Goal: Communication & Community: Answer question/provide support

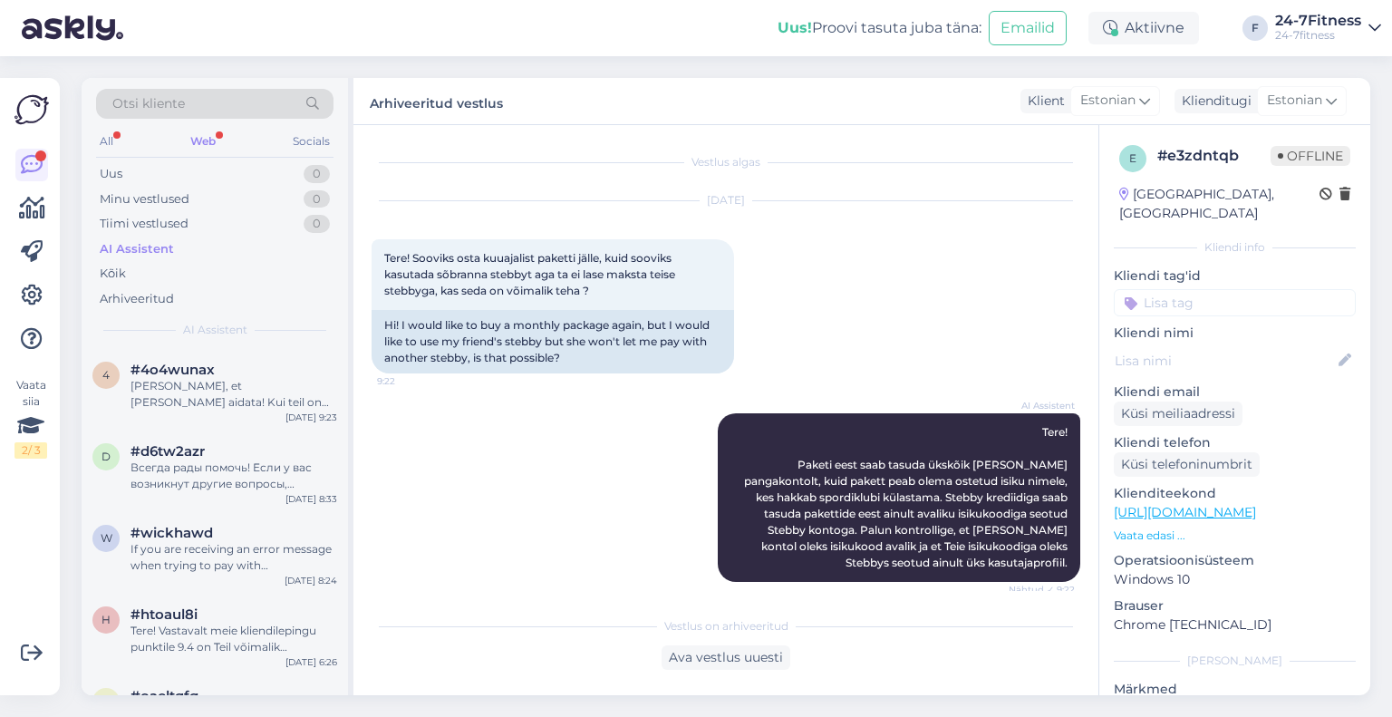
scroll to position [223, 0]
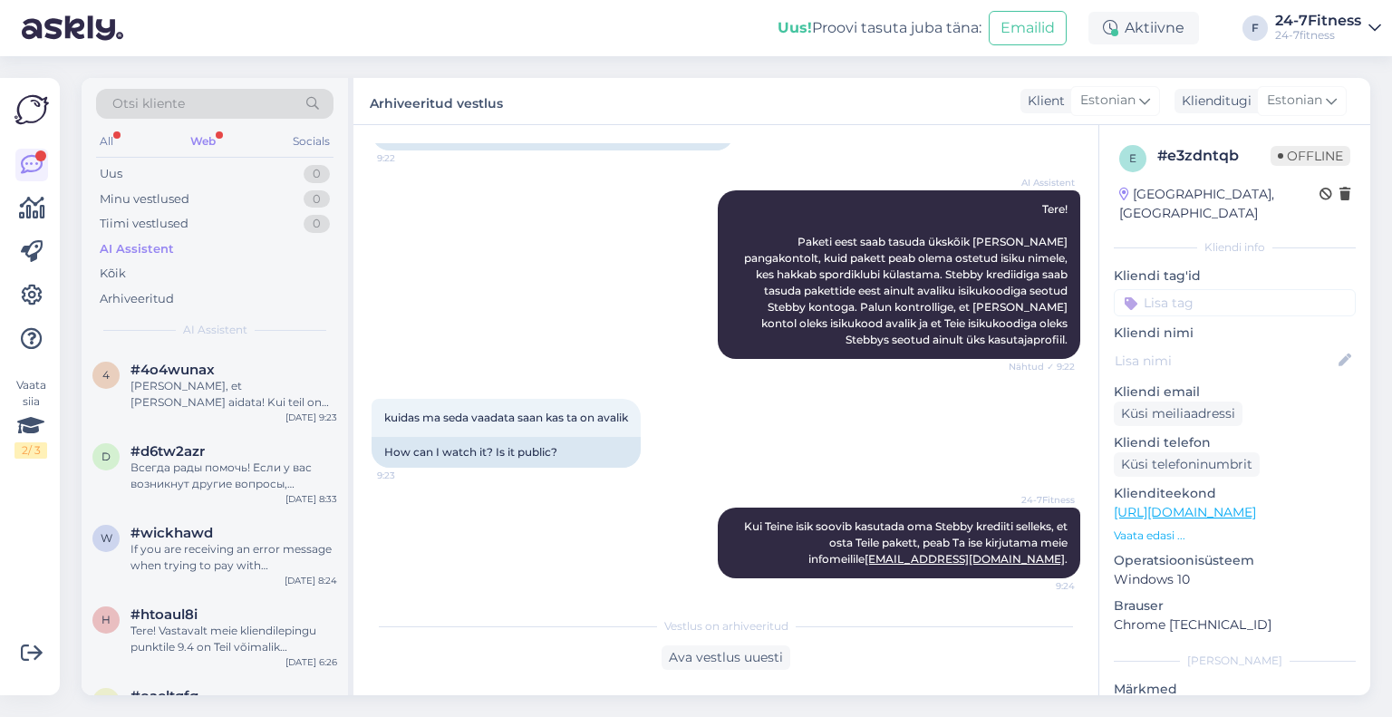
click at [198, 141] on div "Web" at bounding box center [203, 142] width 33 height 24
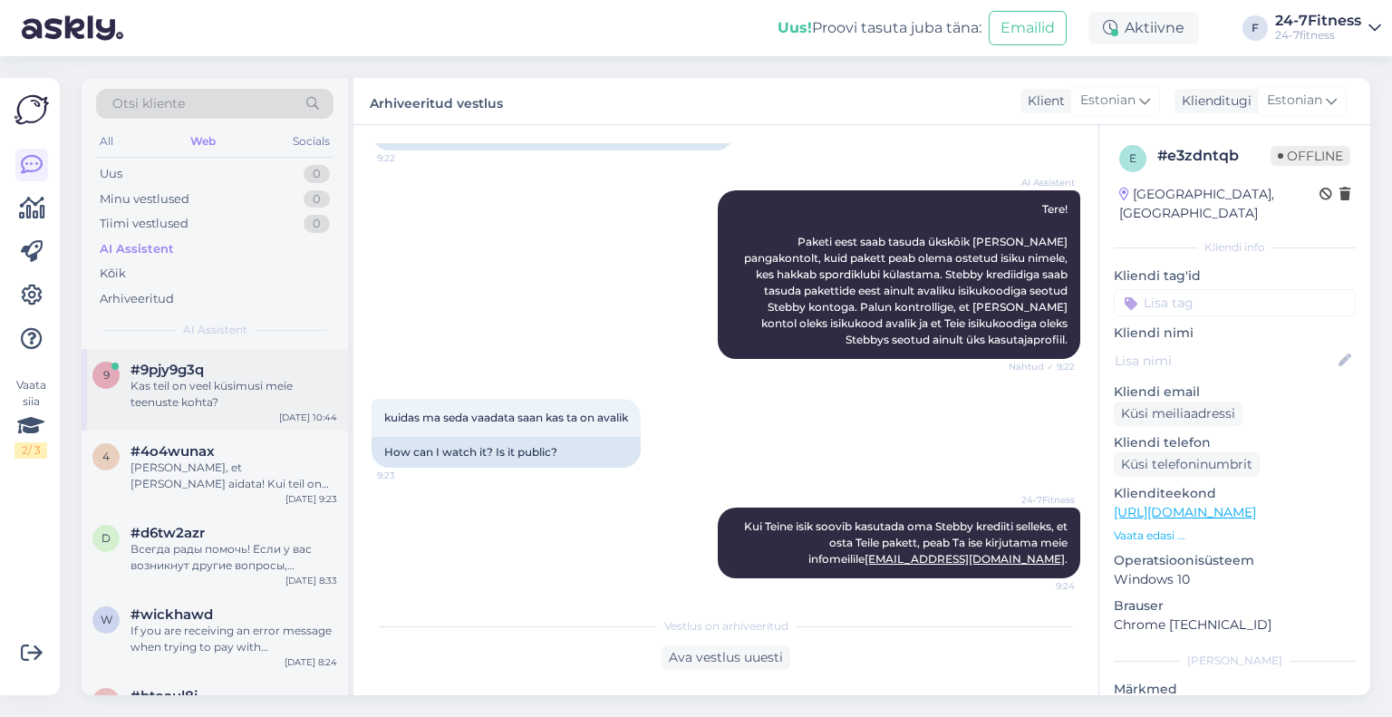
click at [192, 378] on div "Kas teil on veel küsimusi meie teenuste kohta?" at bounding box center [234, 394] width 207 height 33
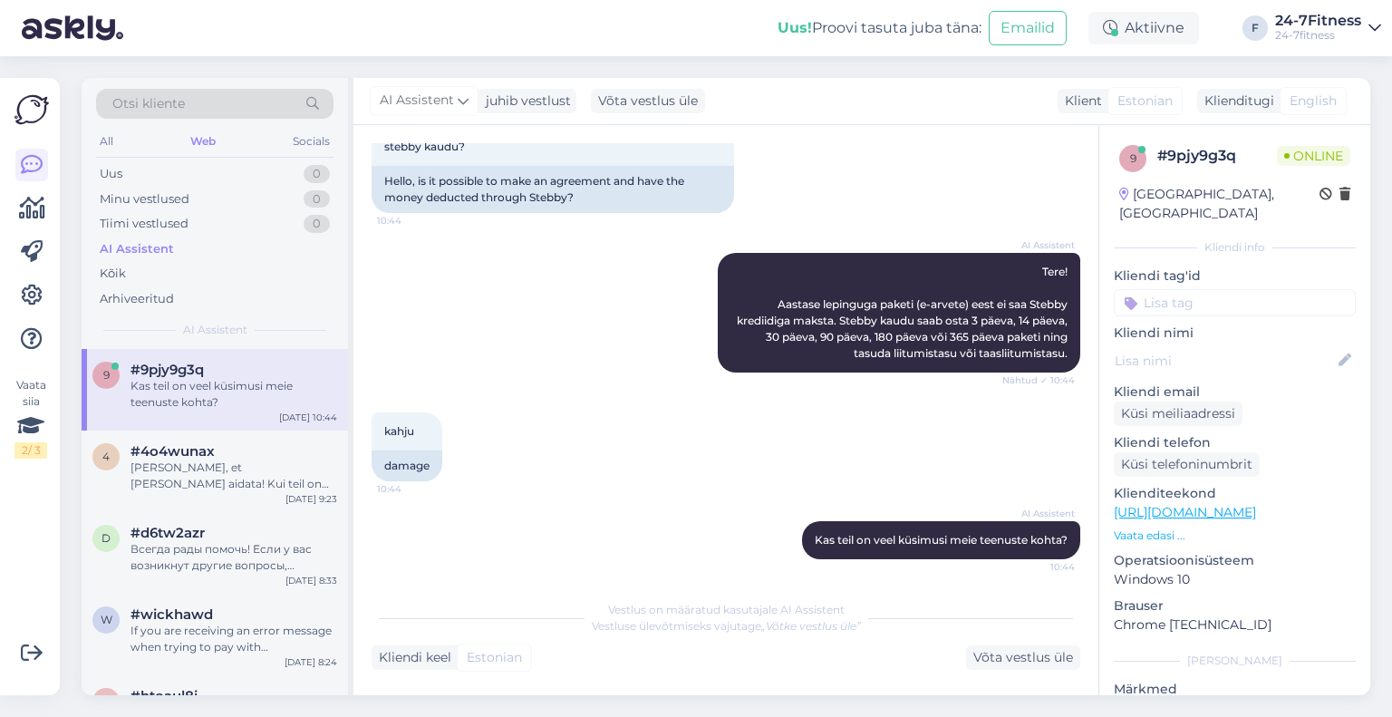
scroll to position [131, 0]
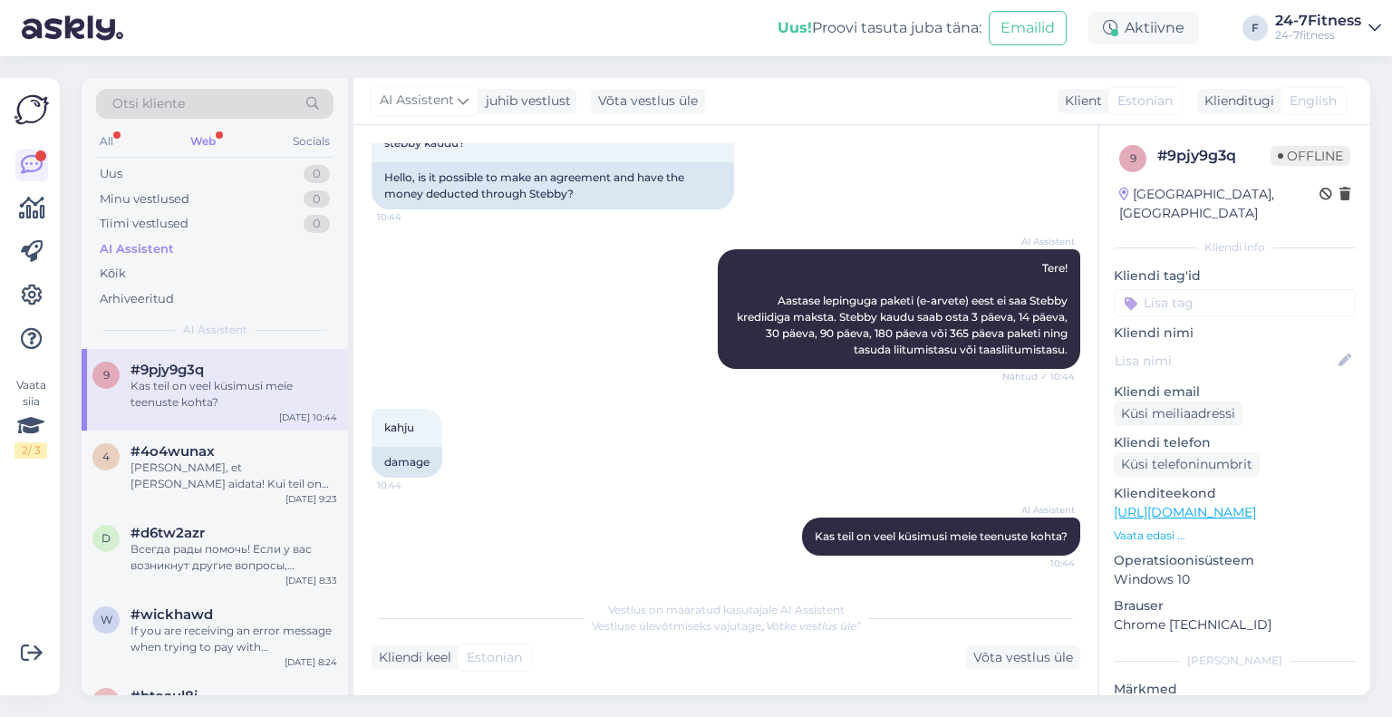
click at [221, 140] on div "All Web Socials" at bounding box center [215, 144] width 238 height 28
click at [212, 135] on div "Web" at bounding box center [203, 142] width 33 height 24
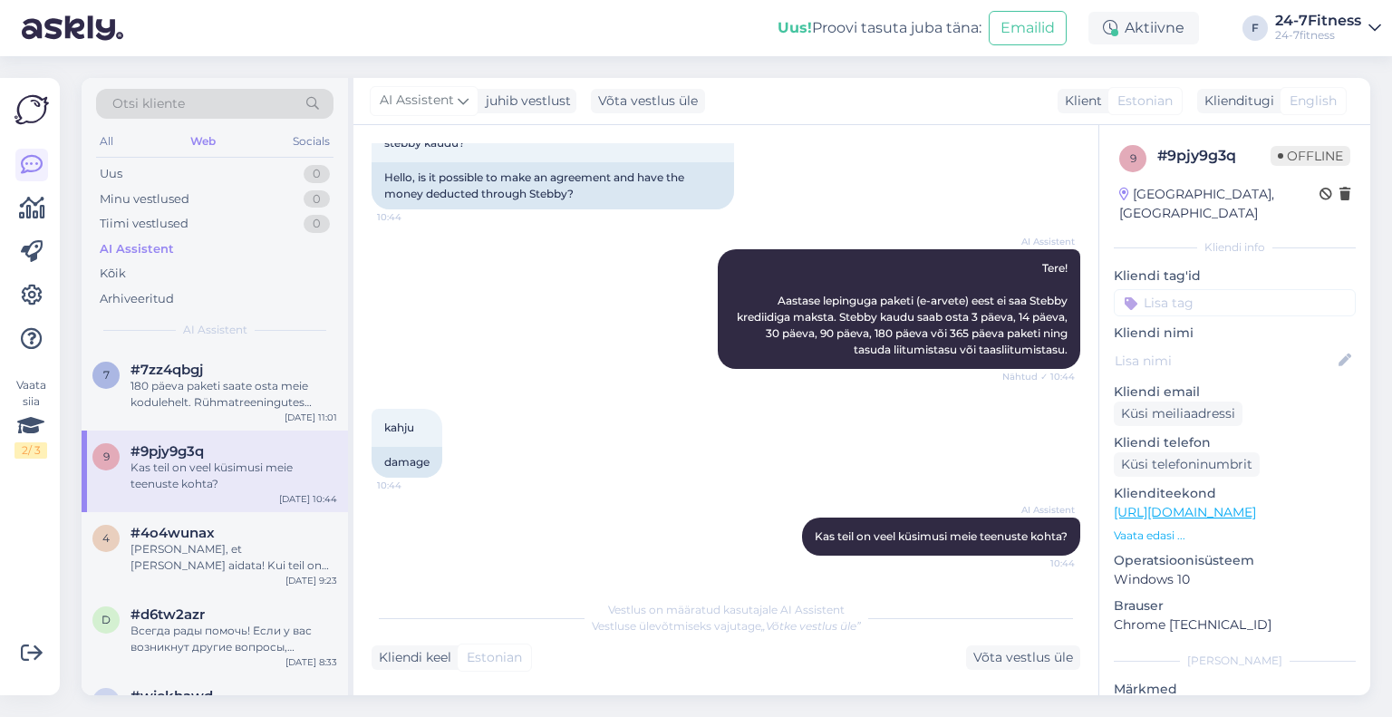
click at [227, 391] on div "180 päeva paketi saate osta meie kodulehelt. Rühmatreeningutes osalemiseks on v…" at bounding box center [234, 394] width 207 height 33
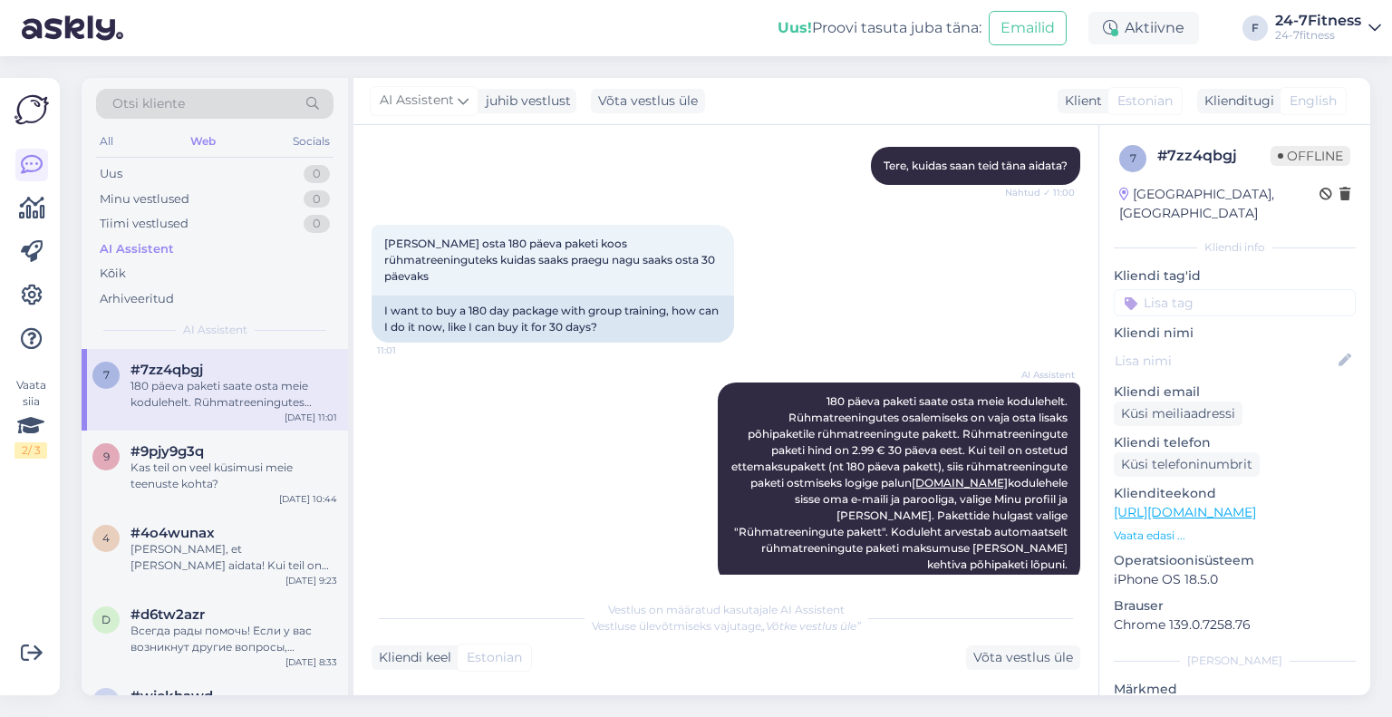
scroll to position [400, 0]
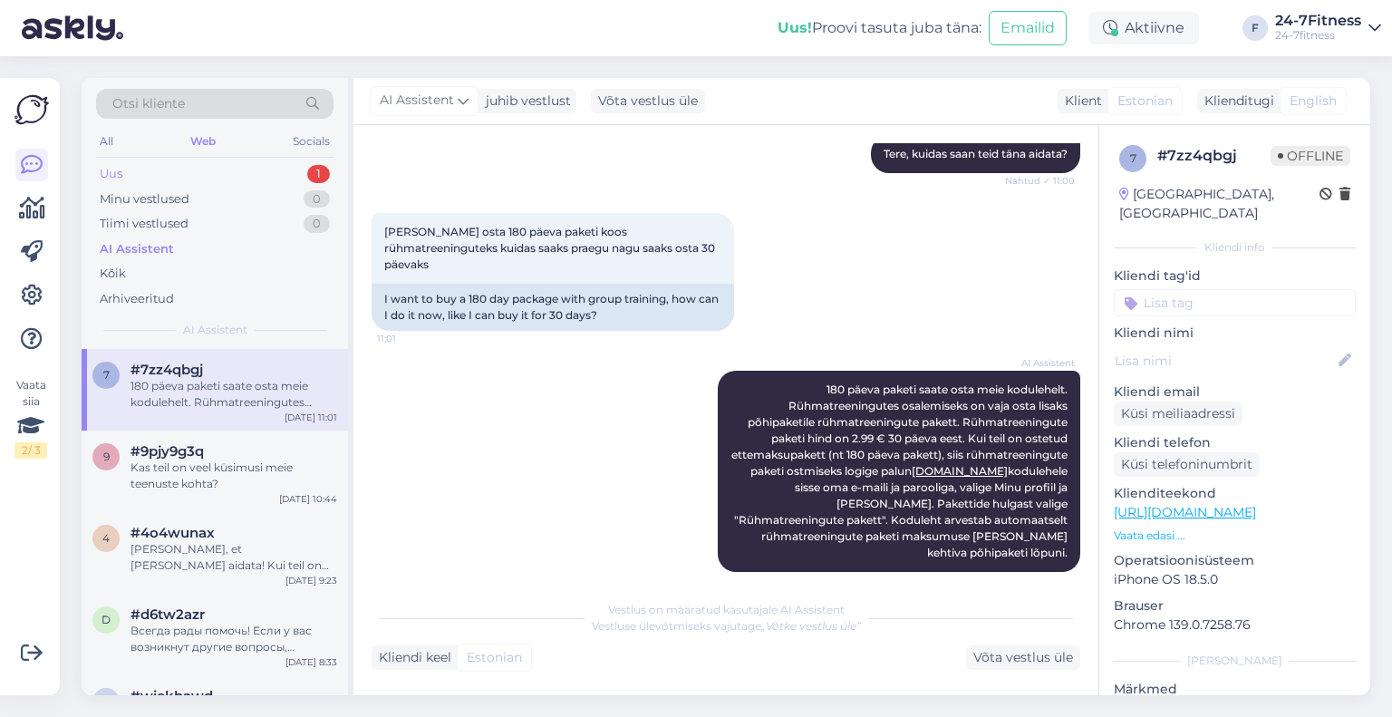
click at [284, 170] on div "Uus 1" at bounding box center [215, 173] width 238 height 25
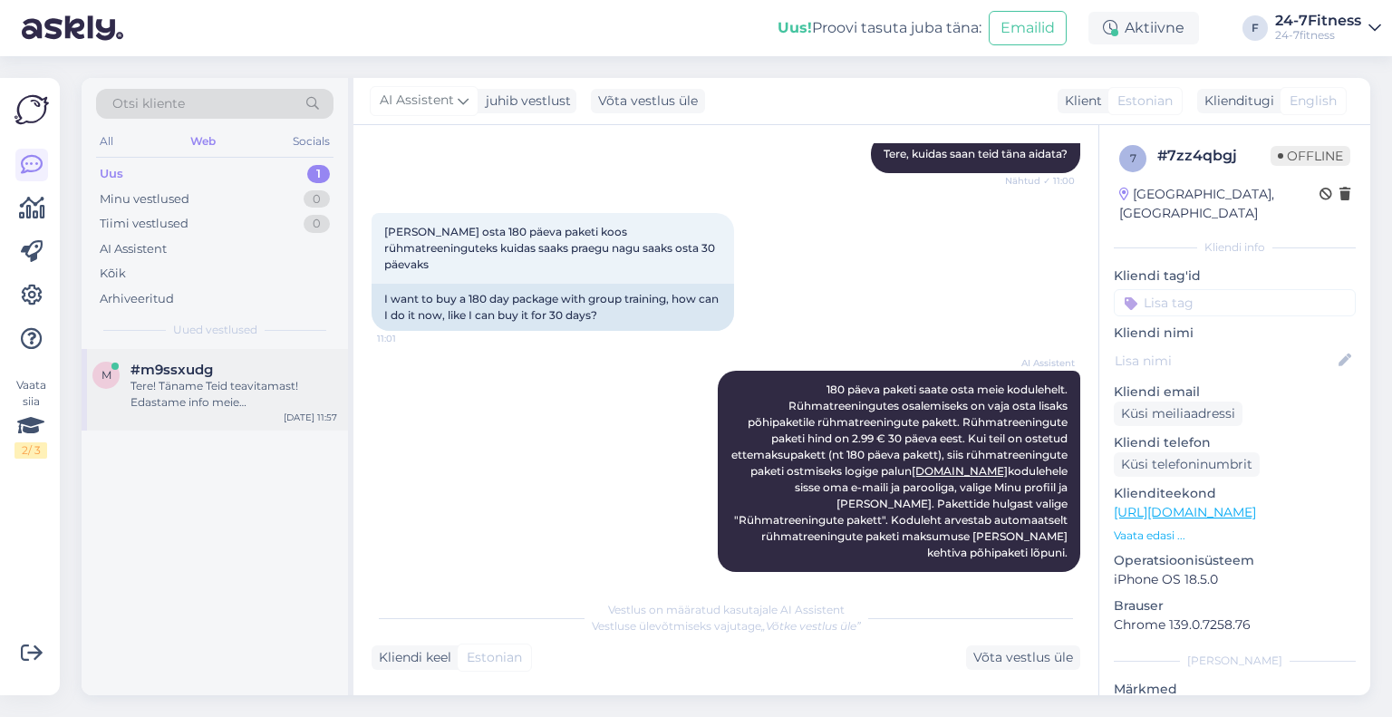
click at [234, 363] on div "#m9ssxudg" at bounding box center [234, 370] width 207 height 16
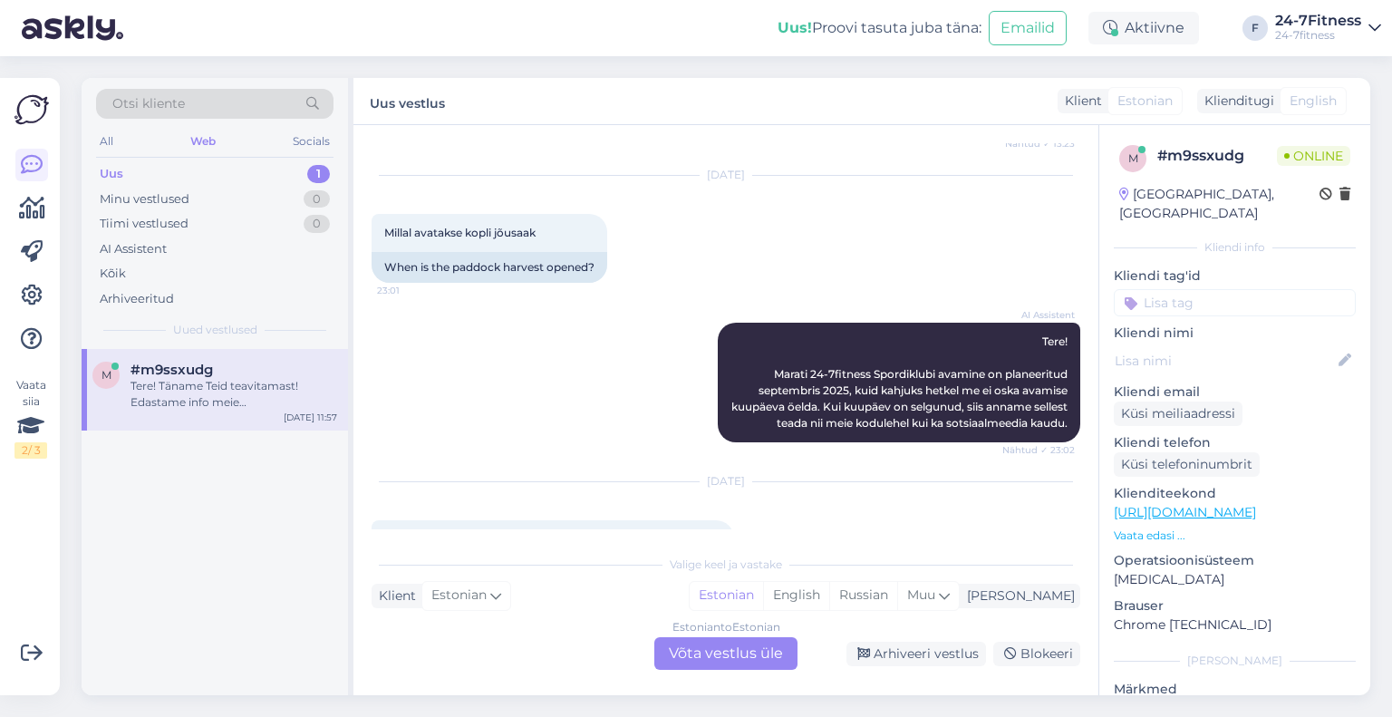
scroll to position [3427, 0]
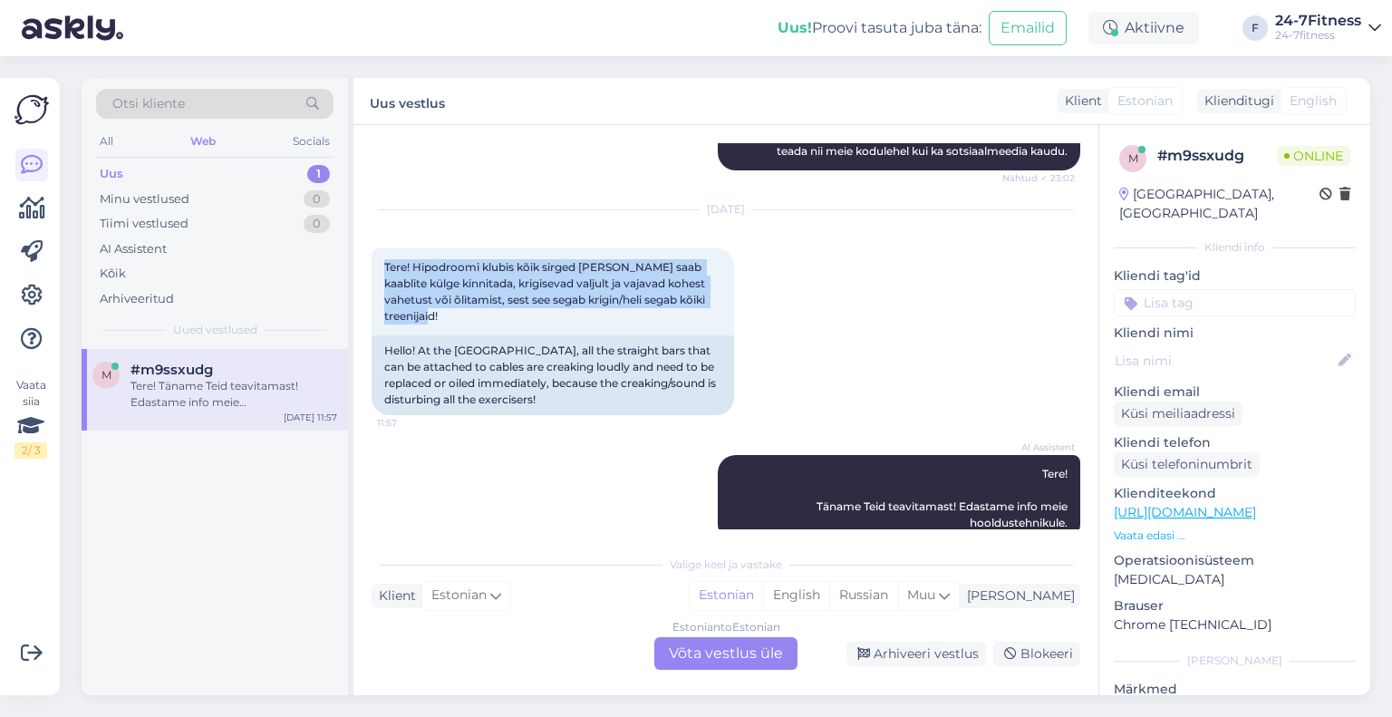
drag, startPoint x: 722, startPoint y: 282, endPoint x: 367, endPoint y: 247, distance: 357.1
click at [367, 247] on div "Vestlus algas [DATE] Tere! Millal avatakse koplisse planeeritav jõusaal? 15:06 …" at bounding box center [726, 410] width 745 height 570
copy span "Tere! Hipodroomi klubis kõik sirged [PERSON_NAME] saab kaablite külge kinnitada…"
click at [880, 648] on div "Arhiveeri vestlus" at bounding box center [917, 654] width 140 height 24
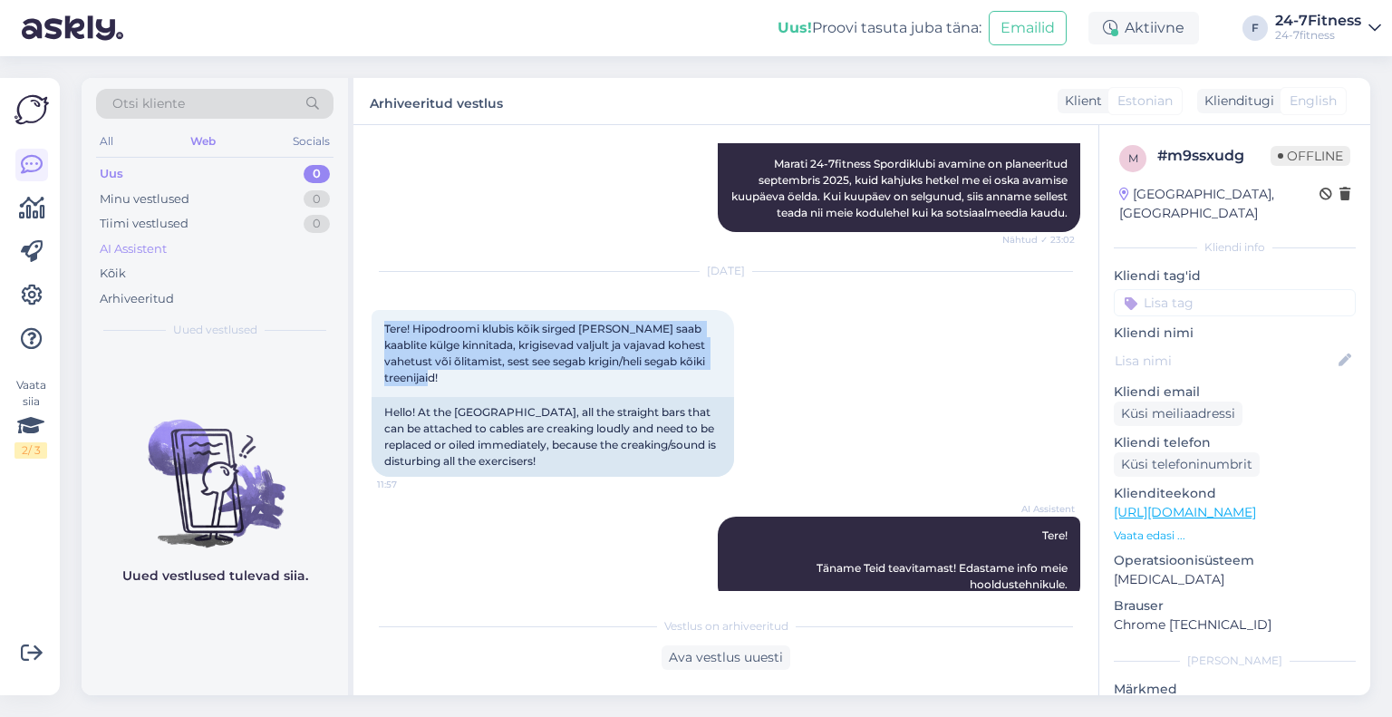
click at [185, 247] on div "AI Assistent" at bounding box center [215, 249] width 238 height 25
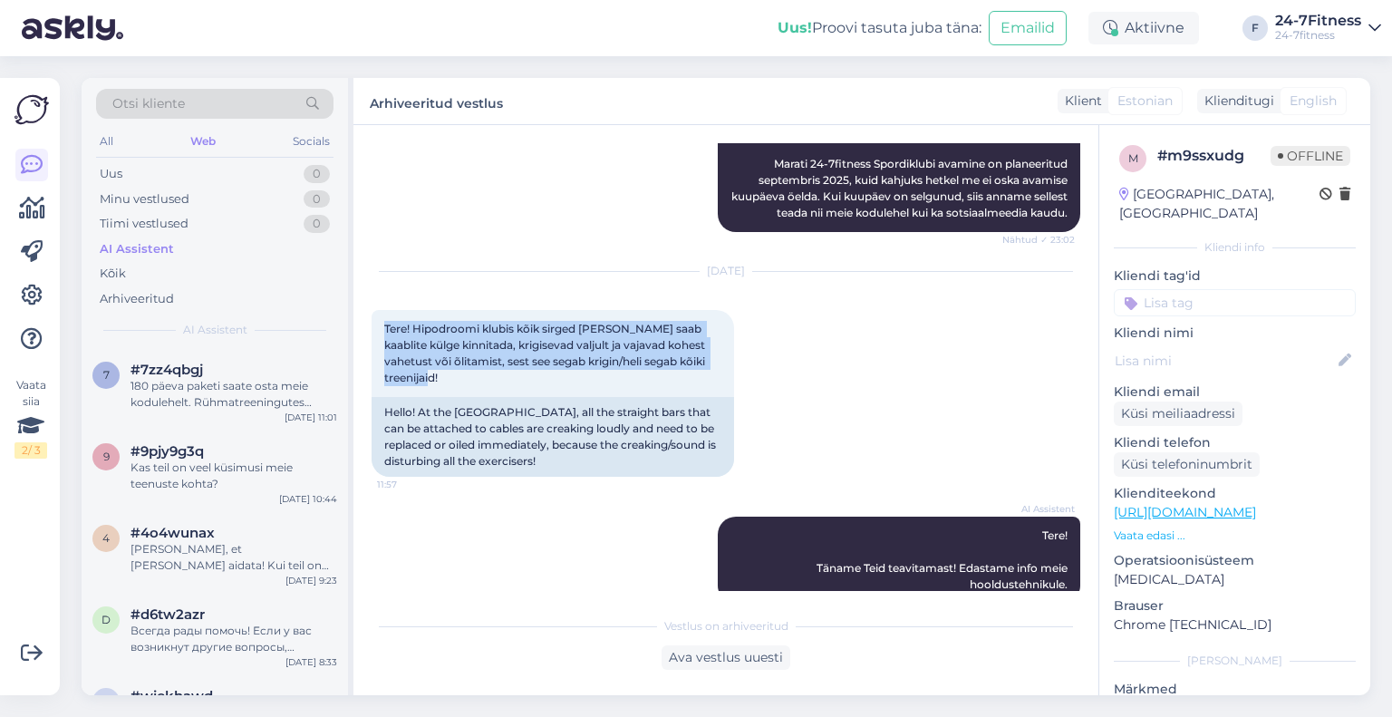
click at [183, 249] on div "AI Assistent" at bounding box center [215, 249] width 238 height 25
click at [207, 149] on div "Web" at bounding box center [203, 142] width 33 height 24
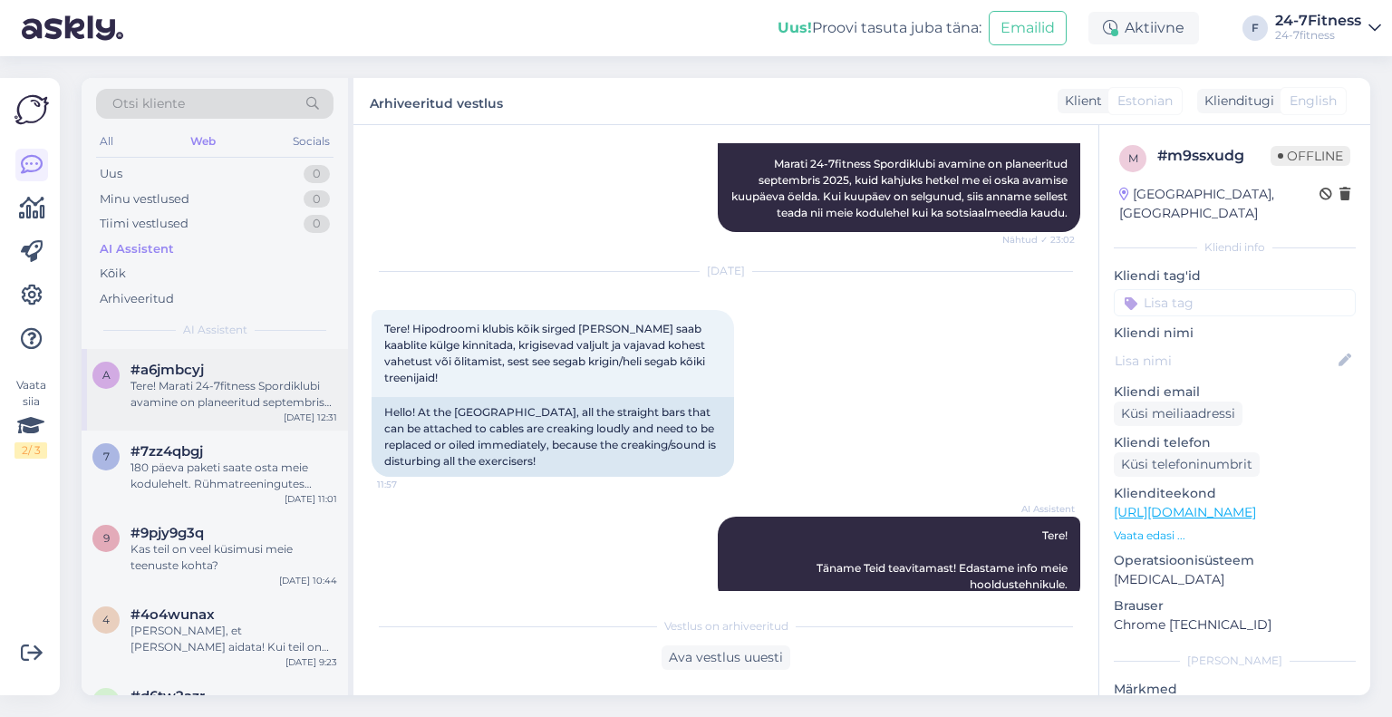
click at [225, 420] on div "a #a6jmbcyj Tere! Marati 24-7fitness Spordiklubi avamine on planeeritud septemb…" at bounding box center [215, 390] width 267 height 82
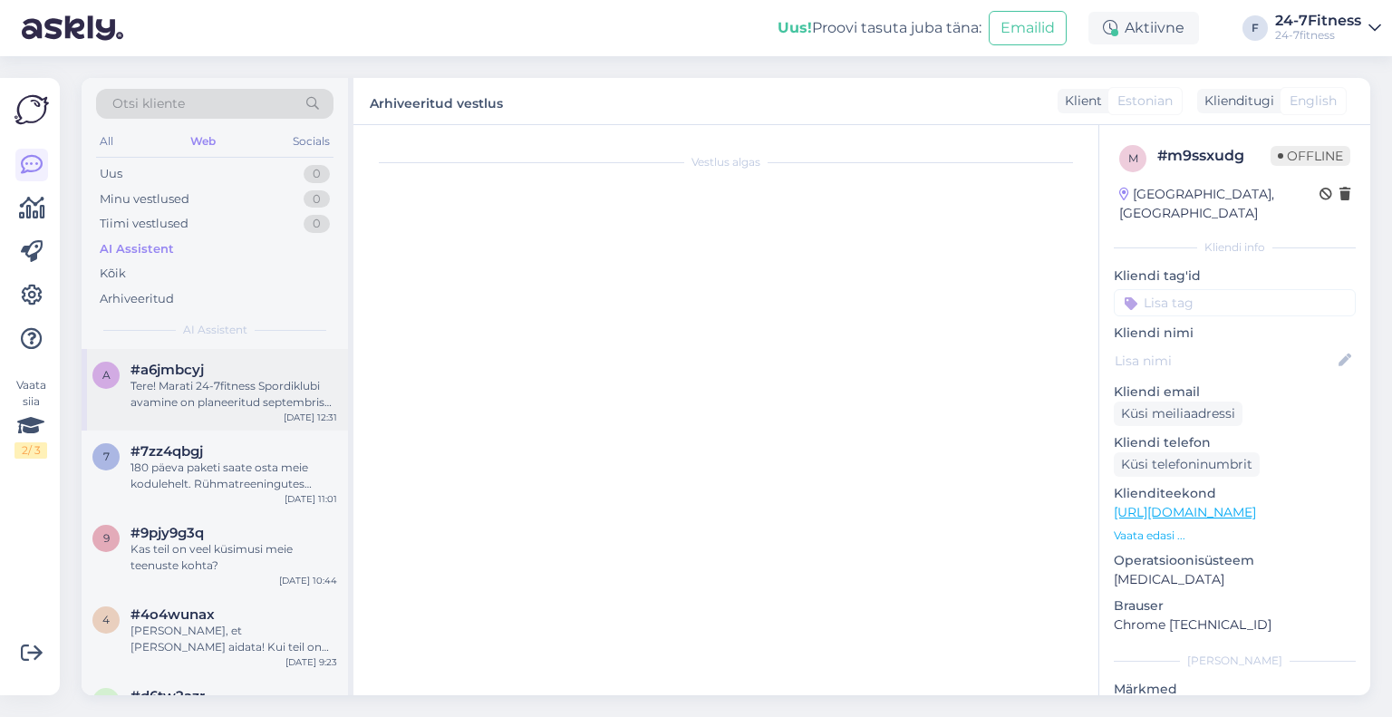
scroll to position [0, 0]
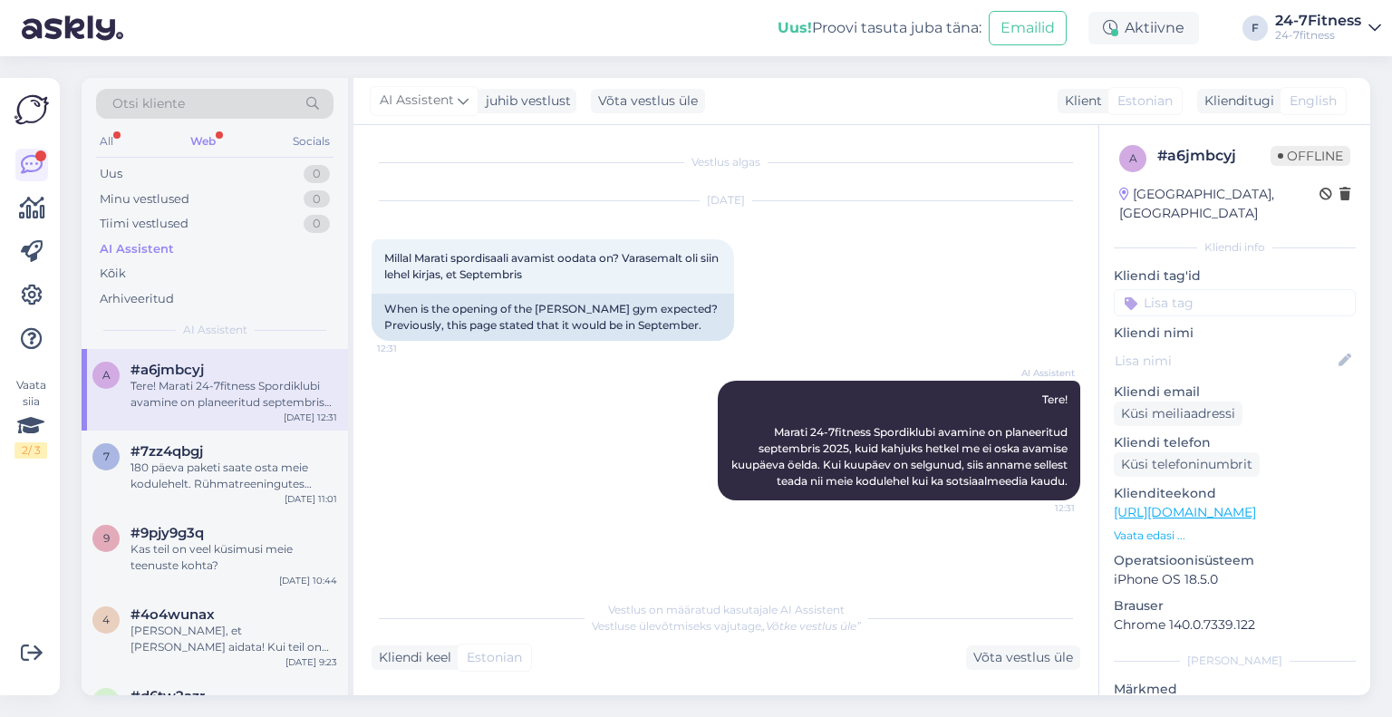
click at [190, 135] on div "Web" at bounding box center [203, 142] width 33 height 24
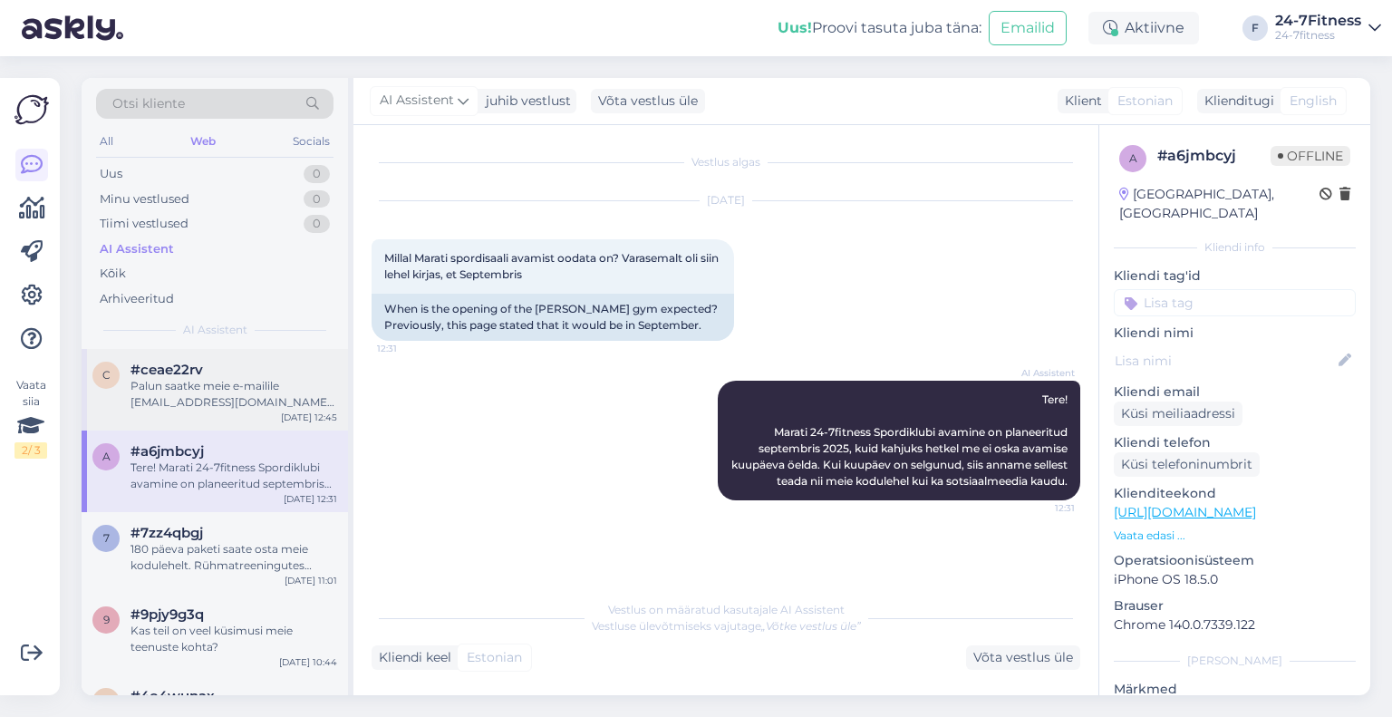
click at [203, 422] on div "c #ceae22rv Palun saatke meie e-mailile [EMAIL_ADDRESS][DOMAIN_NAME] maksekorra…" at bounding box center [215, 390] width 267 height 82
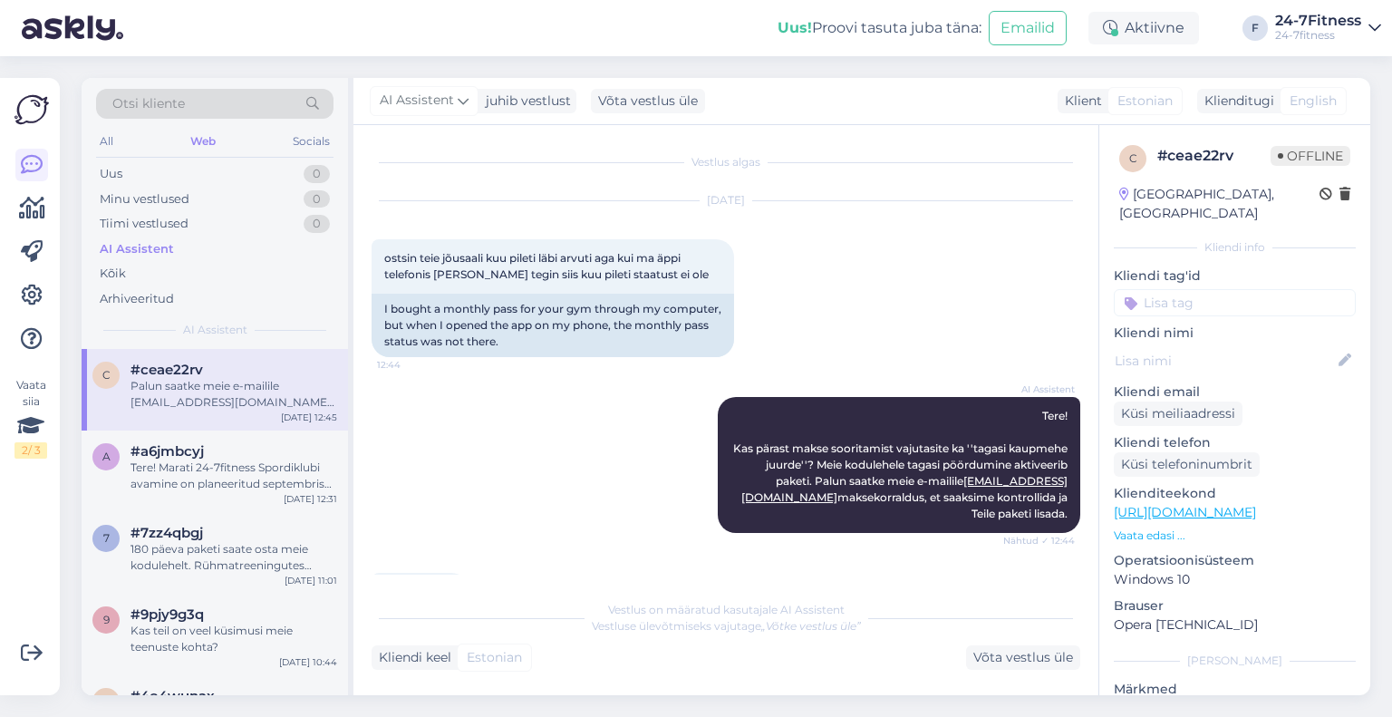
scroll to position [181, 0]
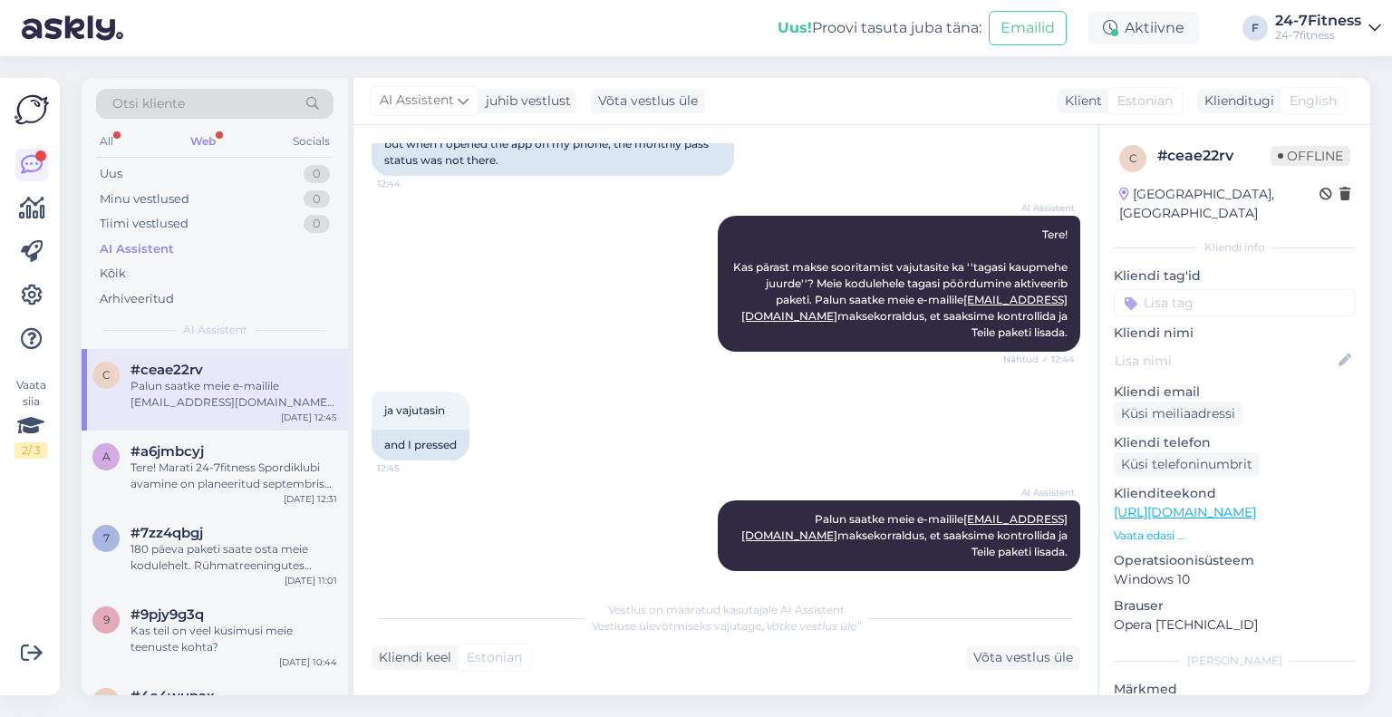
click at [191, 141] on div "Web" at bounding box center [203, 142] width 33 height 24
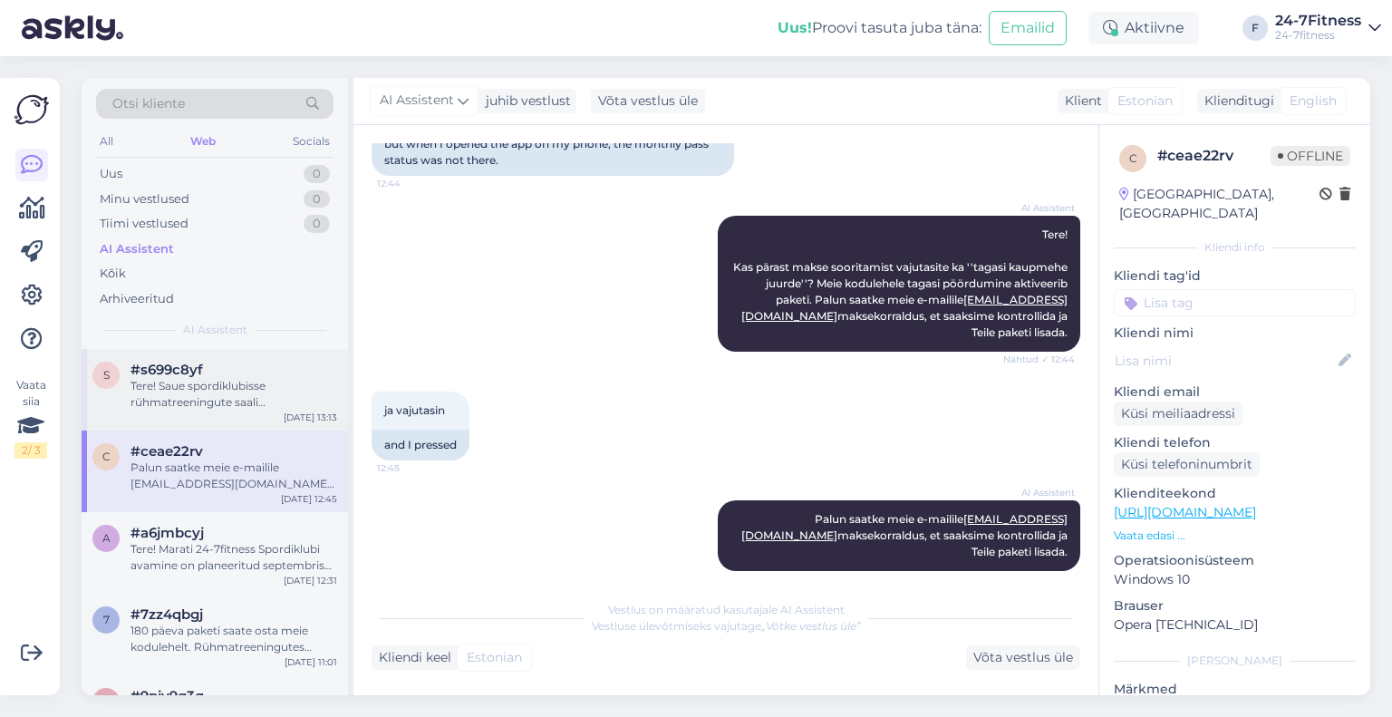
click at [207, 416] on div "s #s699c8yf Tere! Saue spordiklubisse rühmatreeningute saali [PERSON_NAME]. [PE…" at bounding box center [215, 390] width 267 height 82
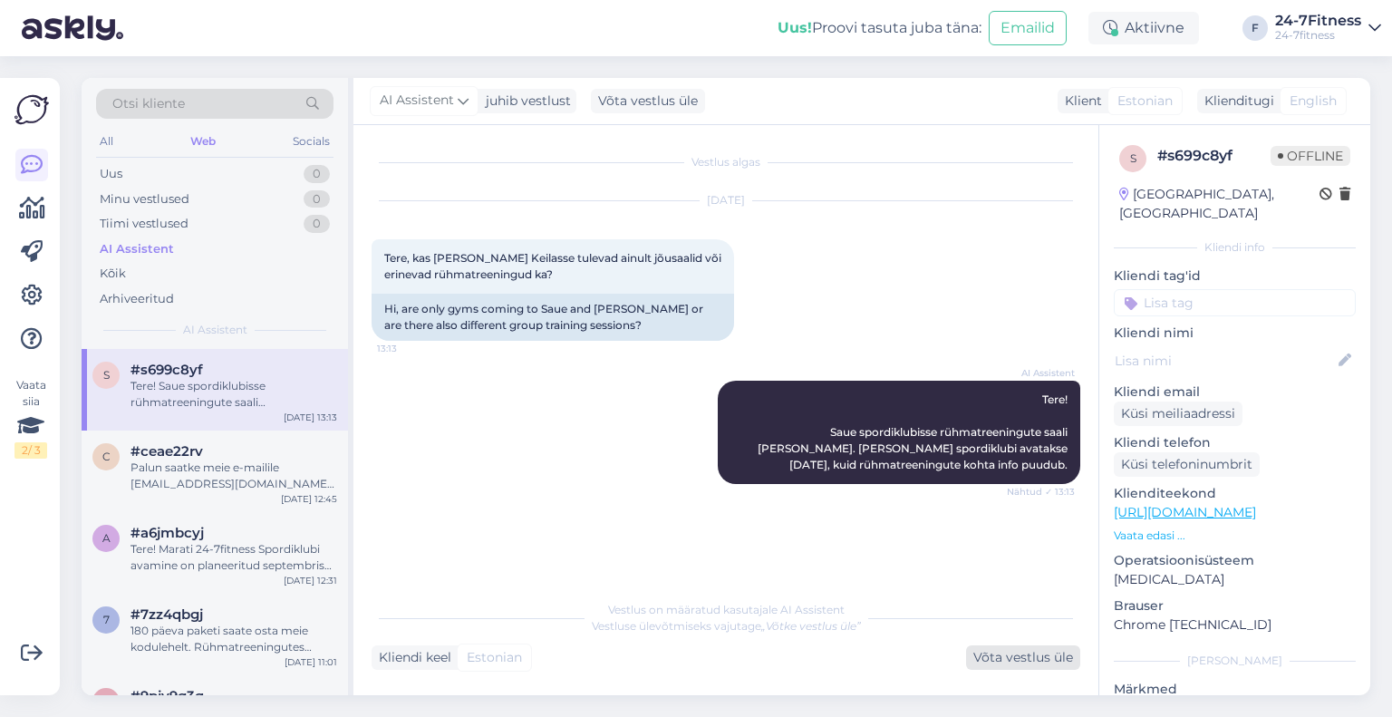
click at [1007, 658] on div "Võta vestlus üle" at bounding box center [1023, 657] width 114 height 24
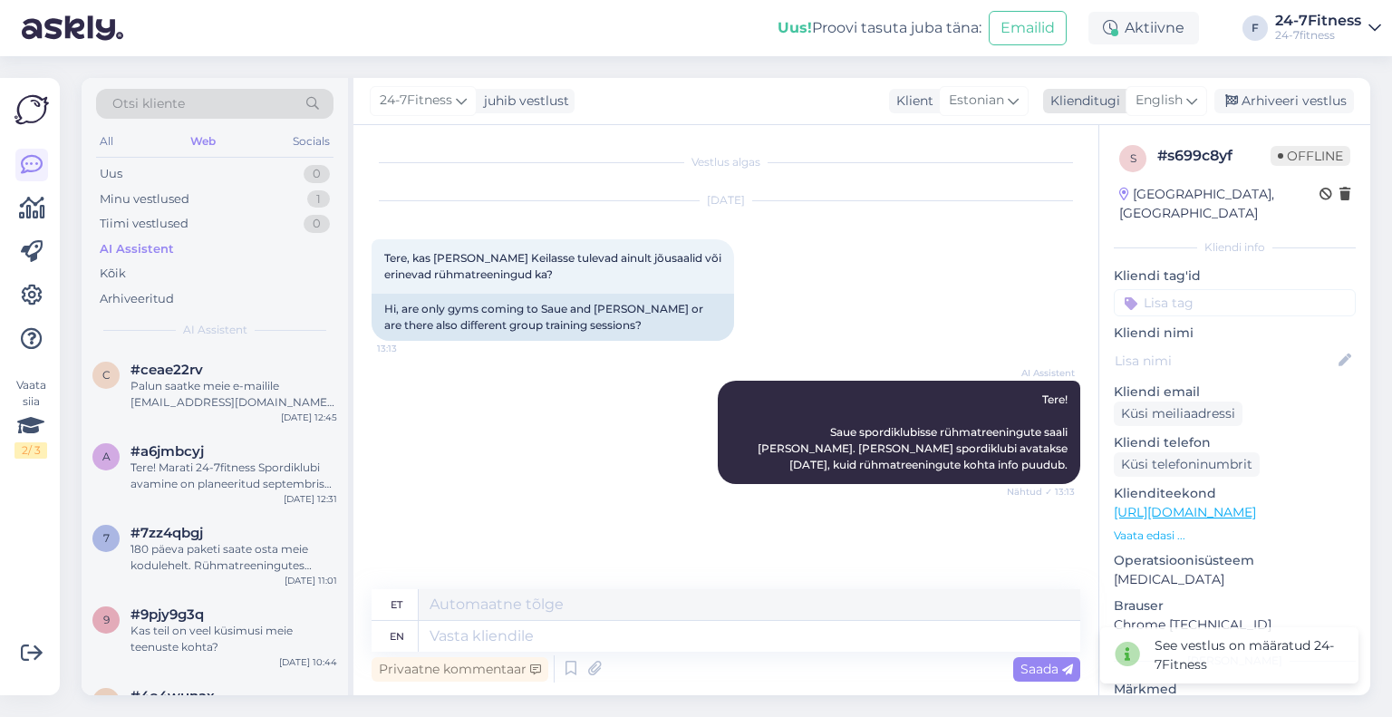
click at [1176, 108] on span "English" at bounding box center [1159, 101] width 47 height 20
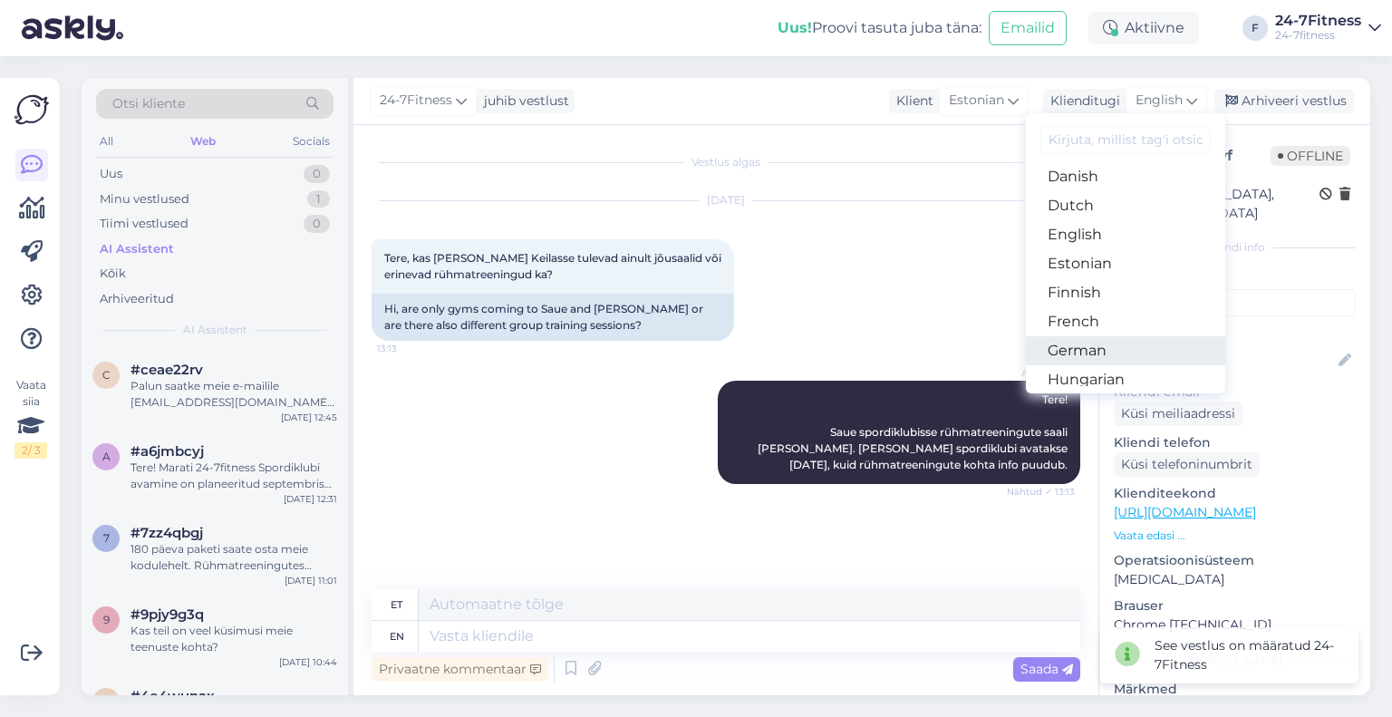
scroll to position [181, 0]
click at [1110, 239] on link "Estonian" at bounding box center [1125, 232] width 199 height 29
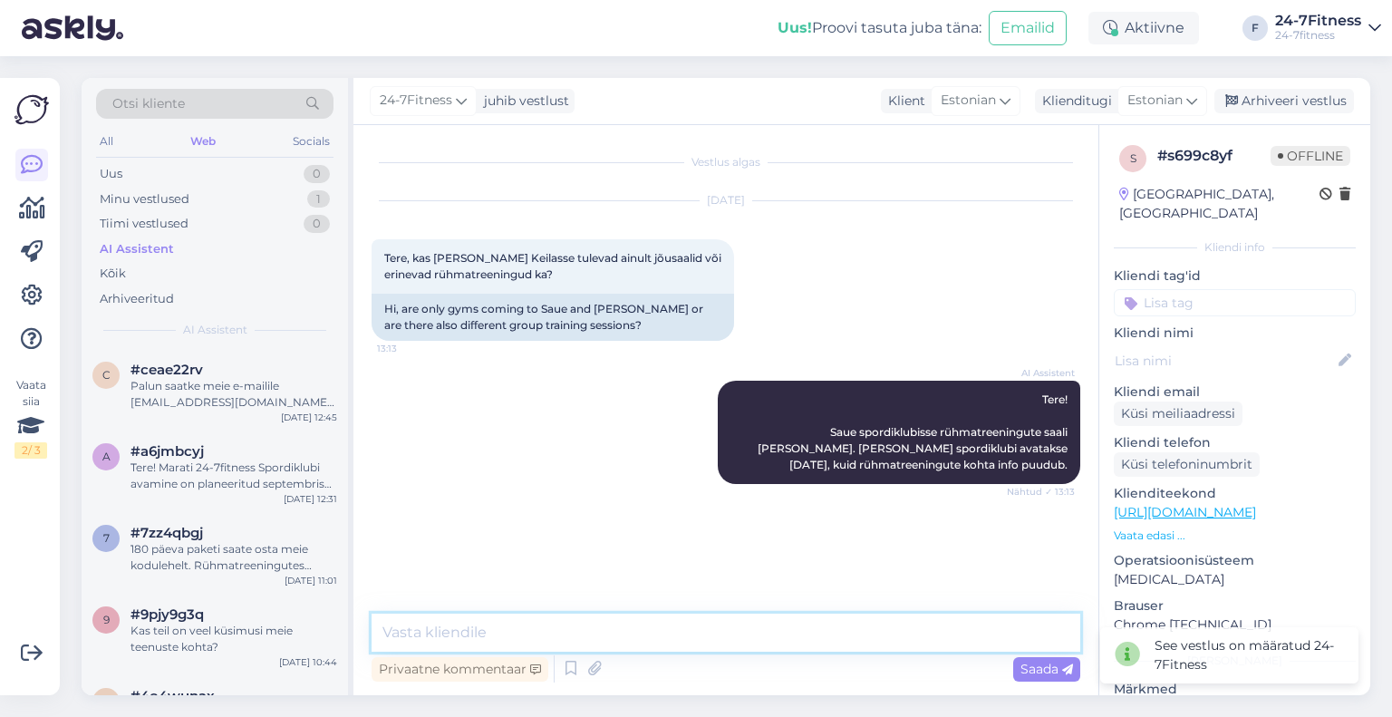
click at [749, 637] on textarea at bounding box center [726, 633] width 709 height 38
click at [1306, 90] on div "Arhiveeri vestlus" at bounding box center [1285, 101] width 140 height 24
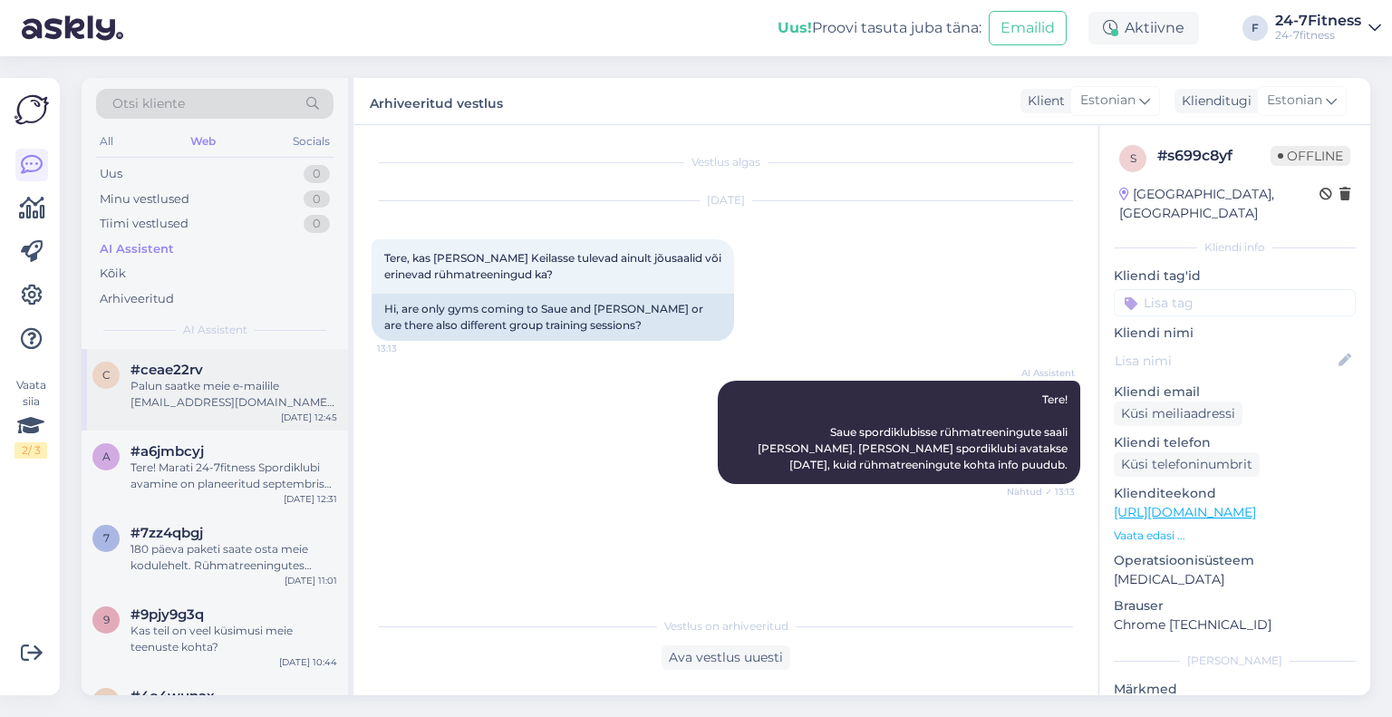
click at [182, 365] on span "#ceae22rv" at bounding box center [167, 370] width 73 height 16
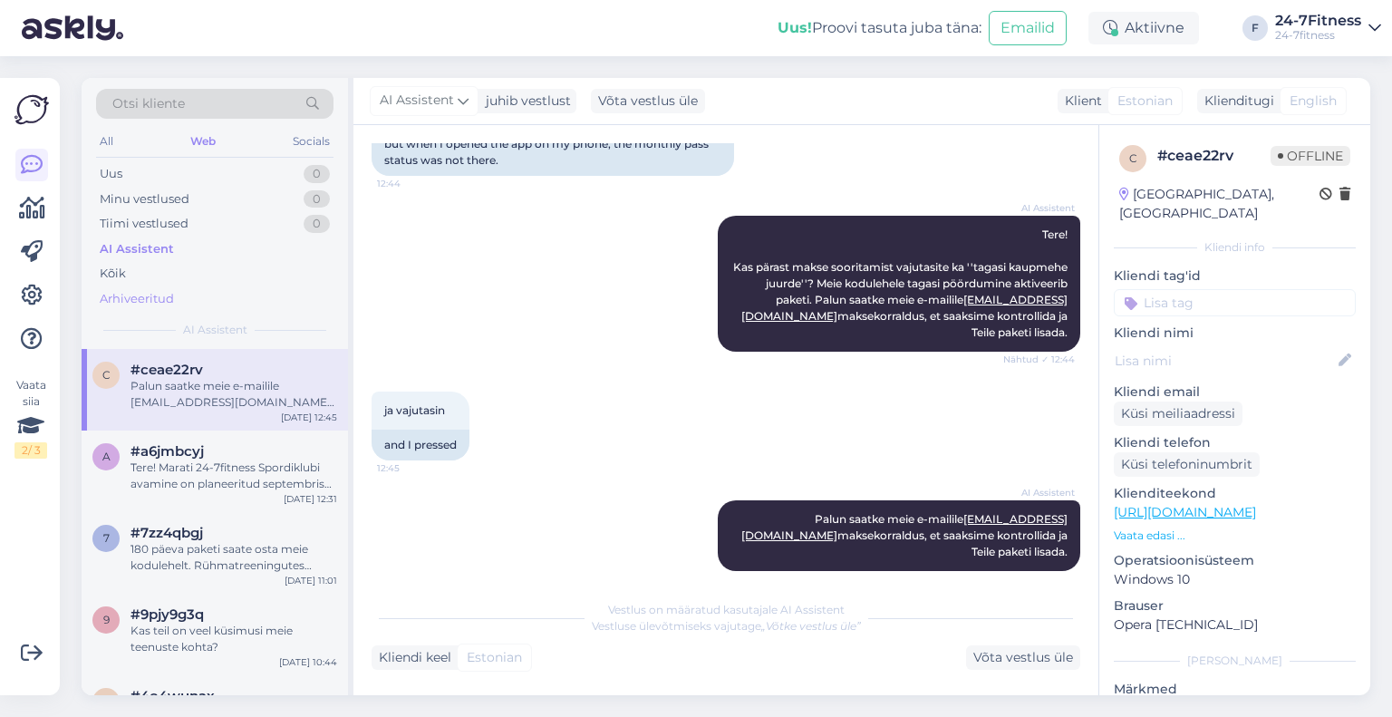
click at [131, 290] on div "Arhiveeritud" at bounding box center [137, 299] width 74 height 18
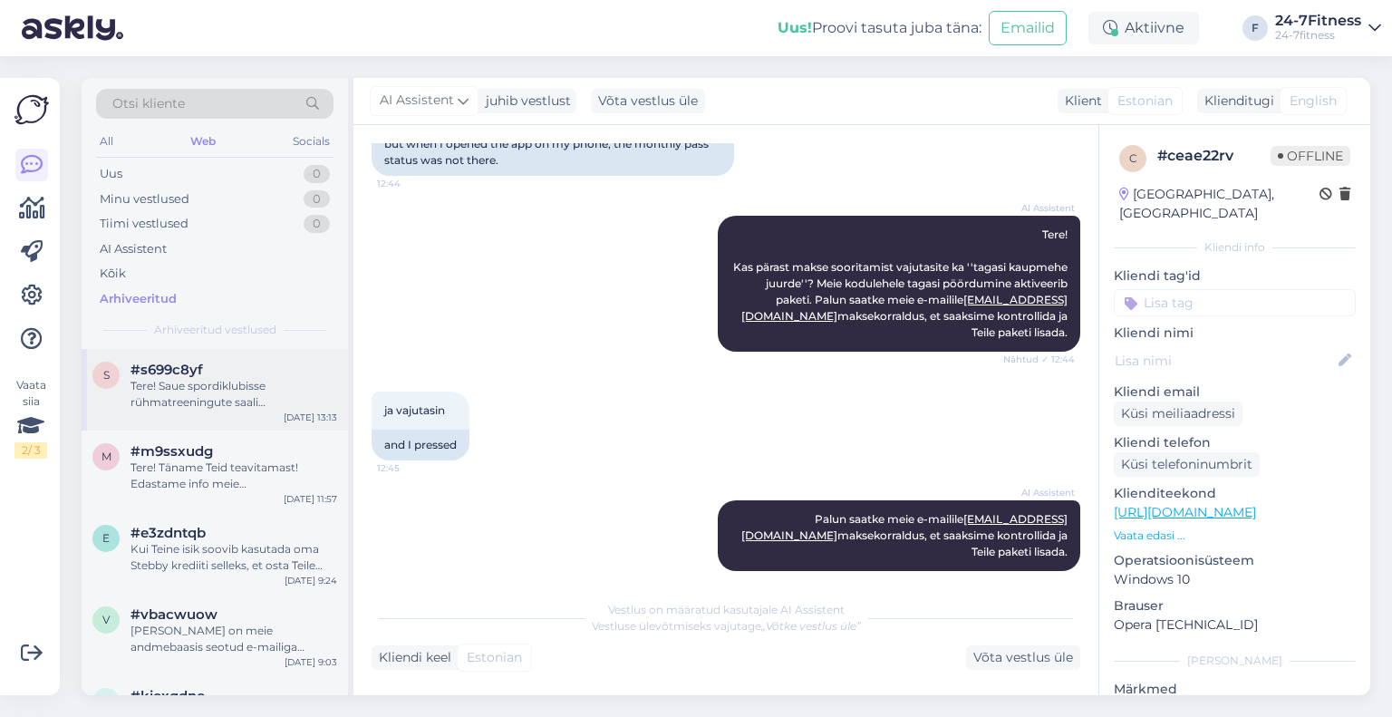
click at [189, 389] on div "Tere! Saue spordiklubisse rühmatreeningute saali [PERSON_NAME]. [PERSON_NAME] s…" at bounding box center [234, 394] width 207 height 33
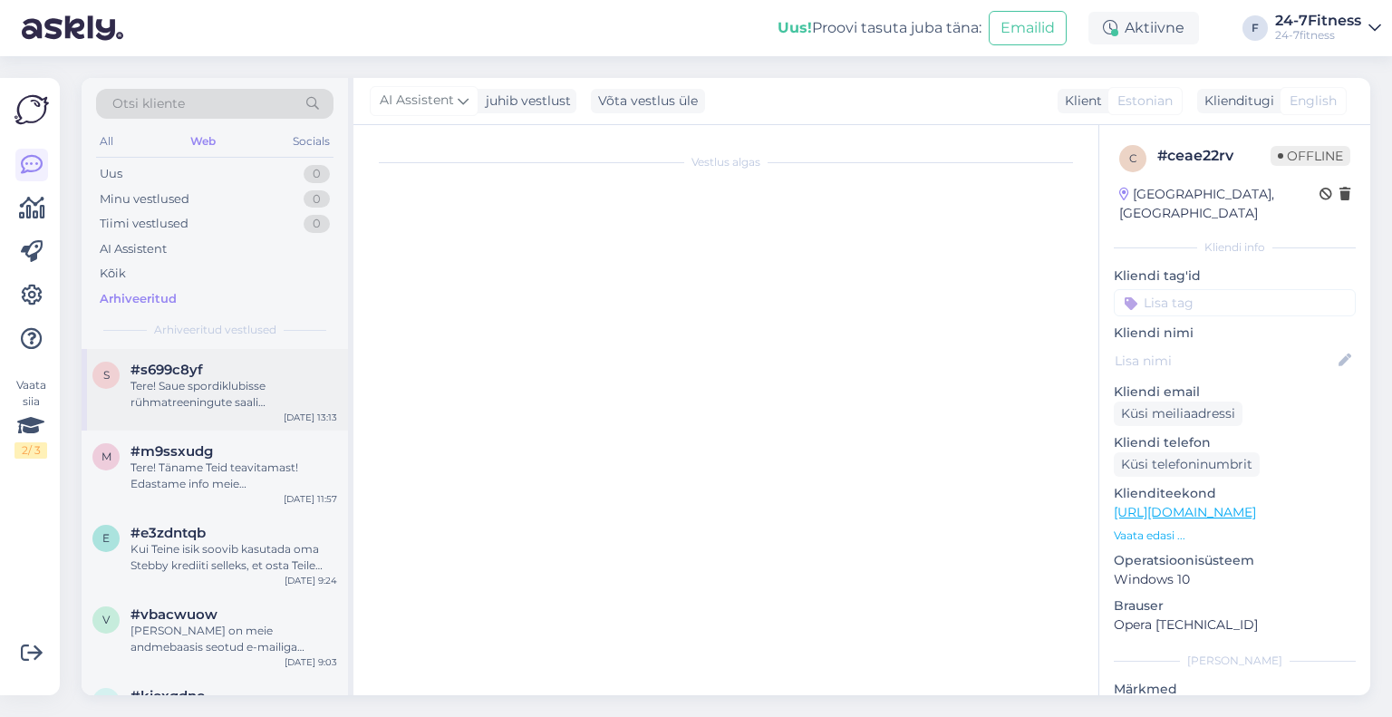
scroll to position [0, 0]
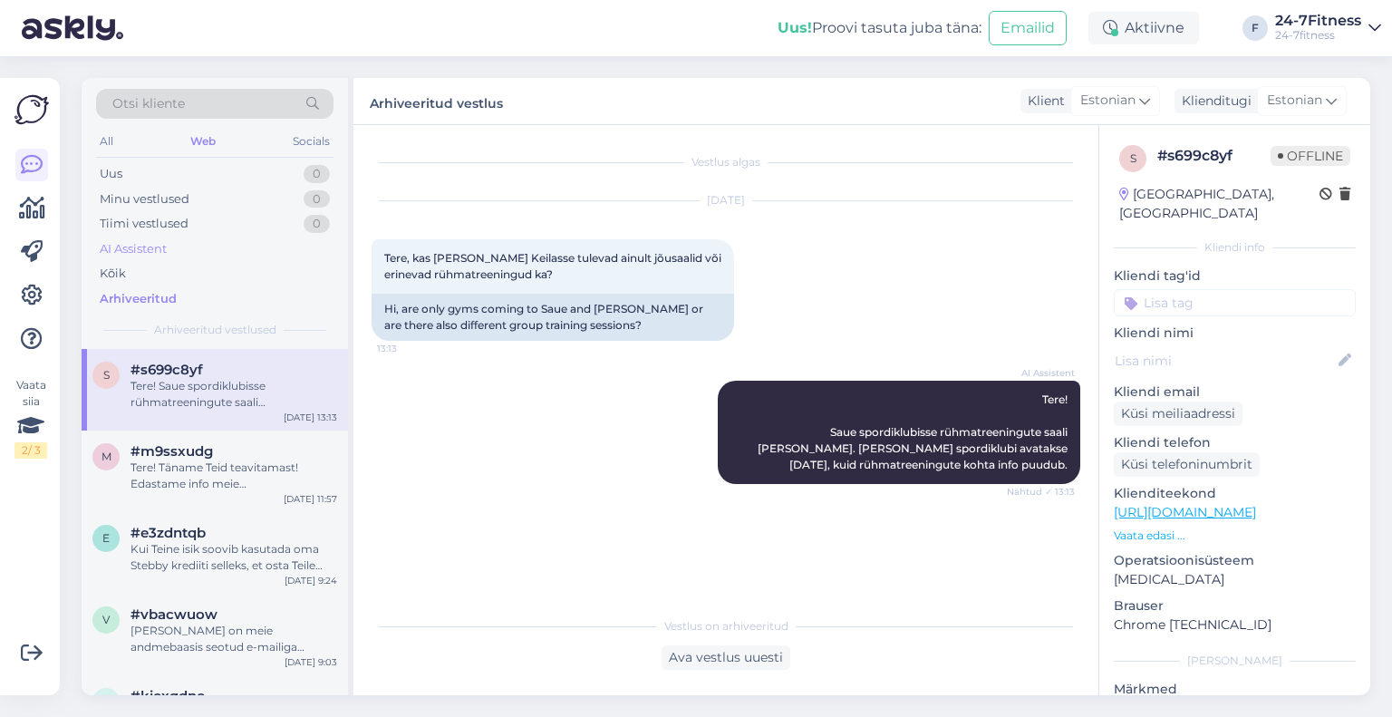
click at [146, 253] on div "AI Assistent" at bounding box center [133, 249] width 67 height 18
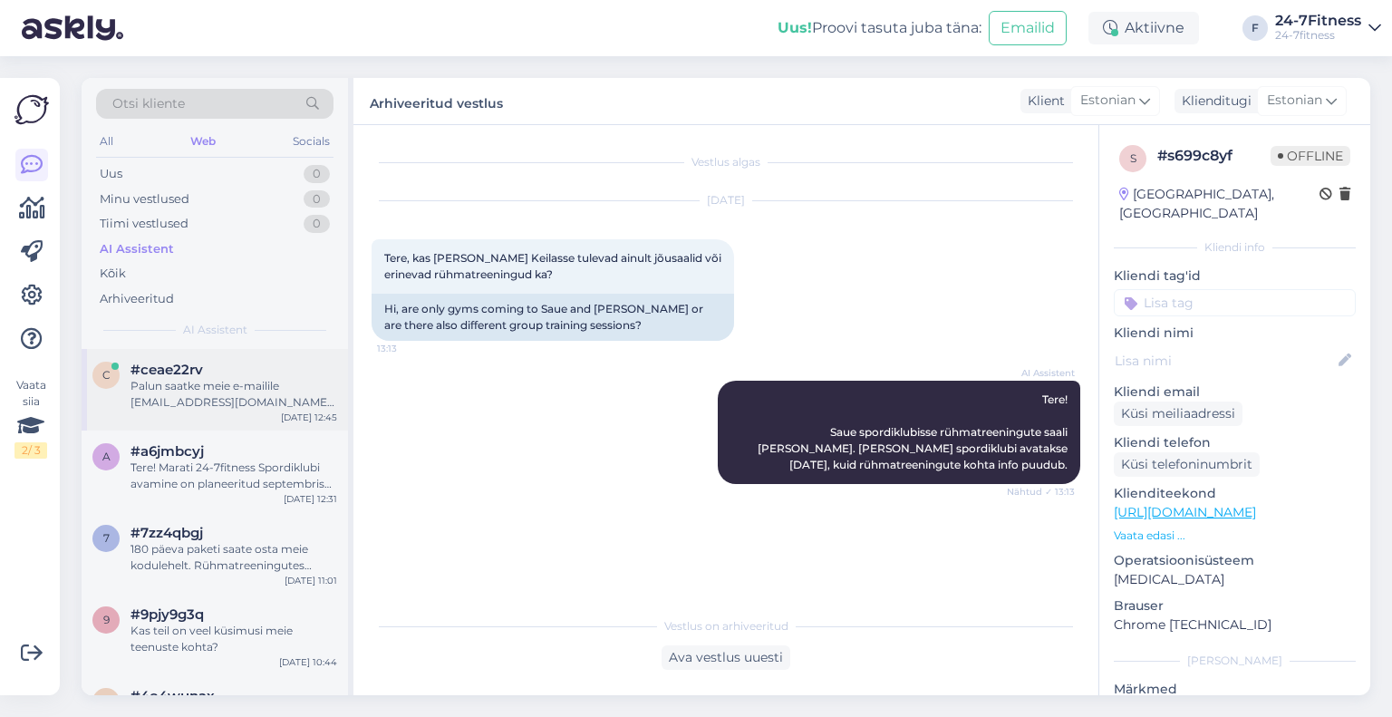
click at [199, 368] on span "#ceae22rv" at bounding box center [167, 370] width 73 height 16
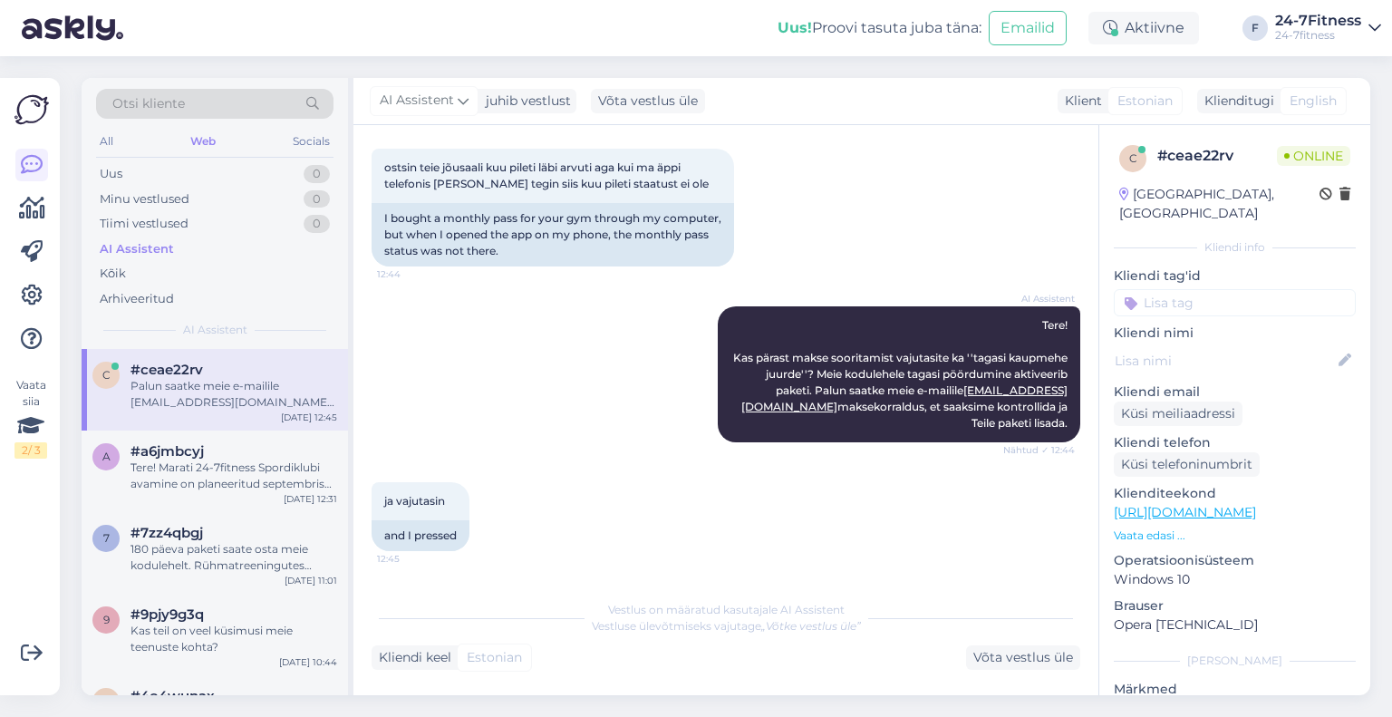
scroll to position [181, 0]
